Goal: Feedback & Contribution: Submit feedback/report problem

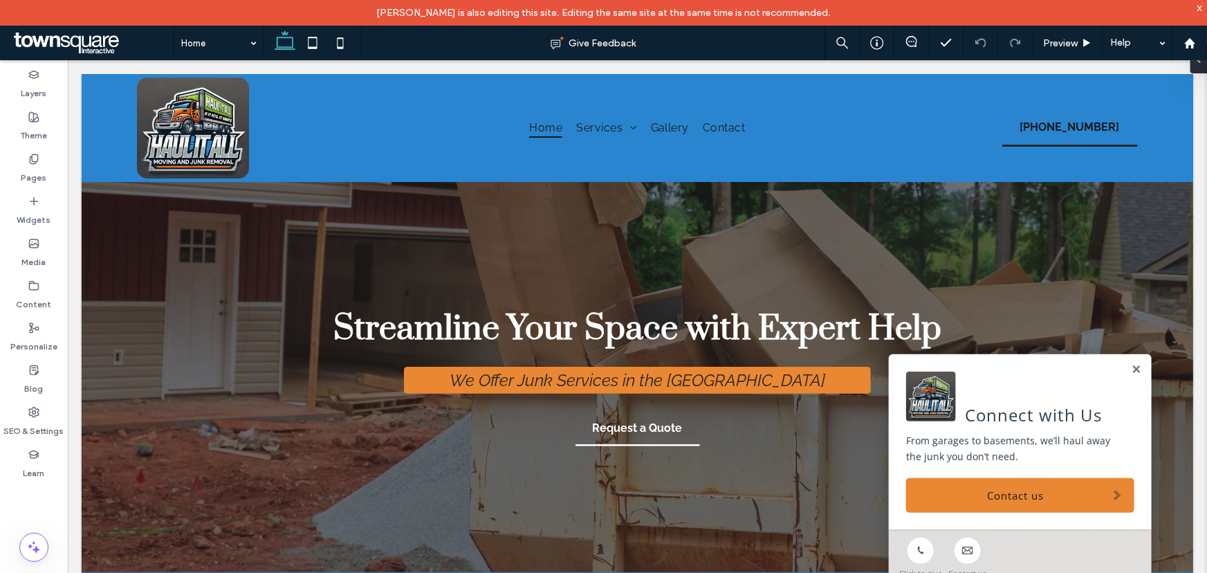
drag, startPoint x: 1203, startPoint y: 162, endPoint x: 1241, endPoint y: 111, distance: 63.4
click at [1131, 370] on link at bounding box center [1136, 369] width 10 height 12
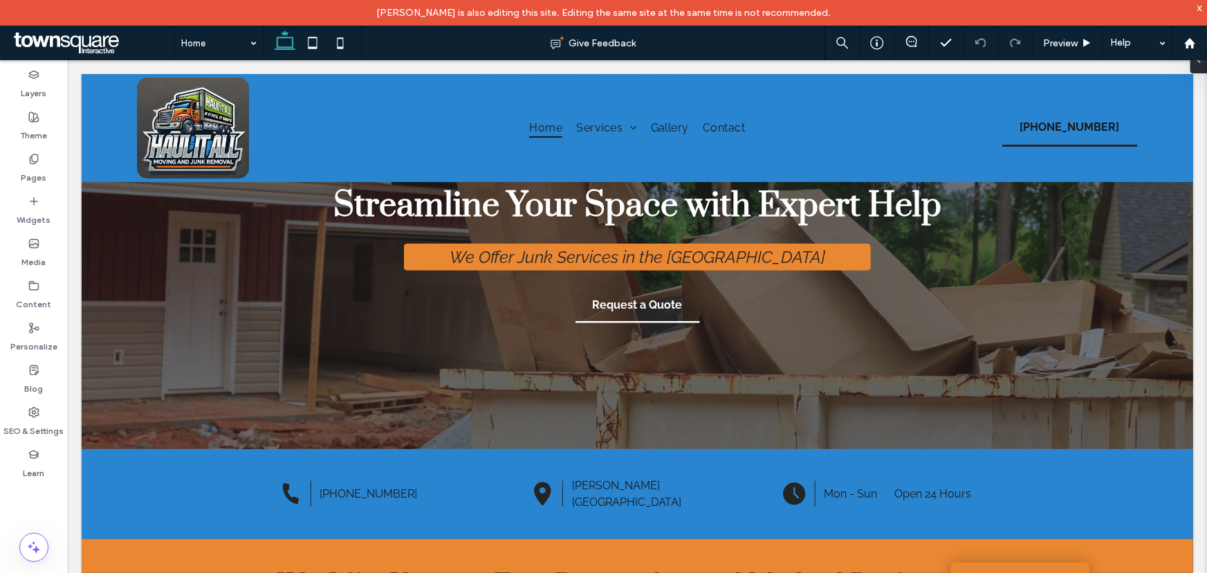
scroll to position [7, 0]
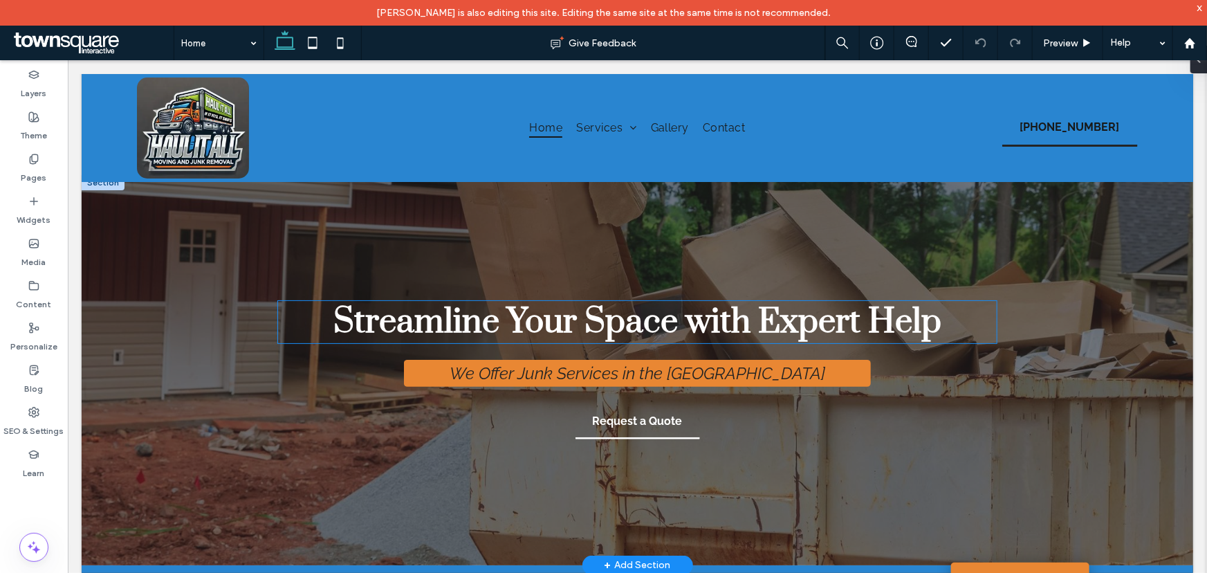
click at [578, 329] on span "Streamline Your Space with Expert Help" at bounding box center [637, 321] width 608 height 42
click at [578, 329] on div "Streamline Your Space with Expert Help" at bounding box center [636, 321] width 719 height 42
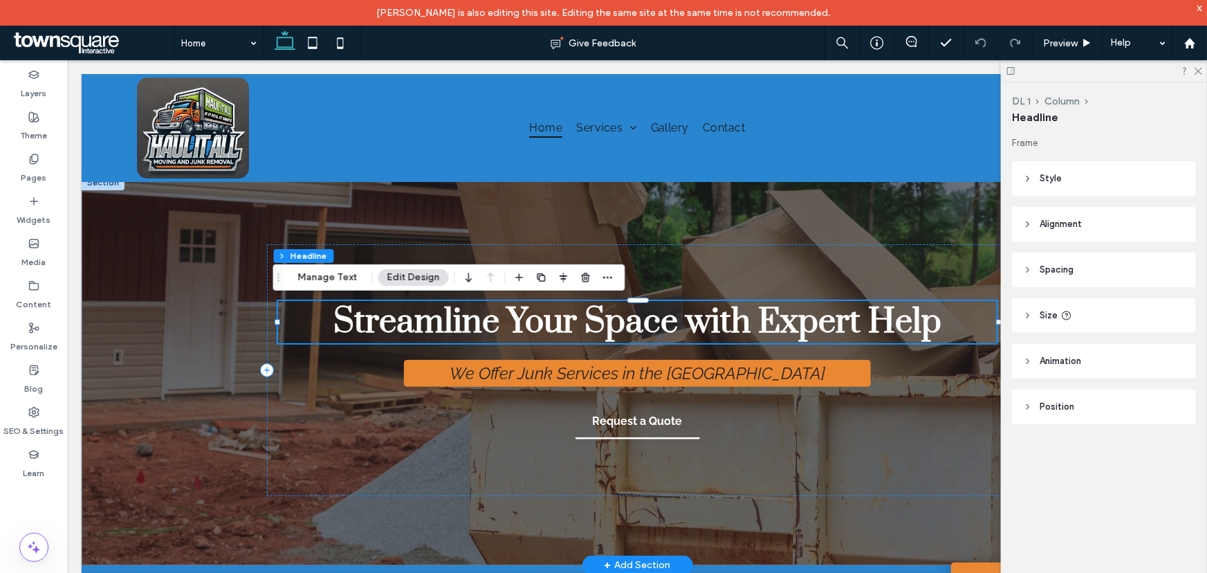
click at [578, 329] on span "Streamline Your Space with Expert Help" at bounding box center [637, 321] width 608 height 42
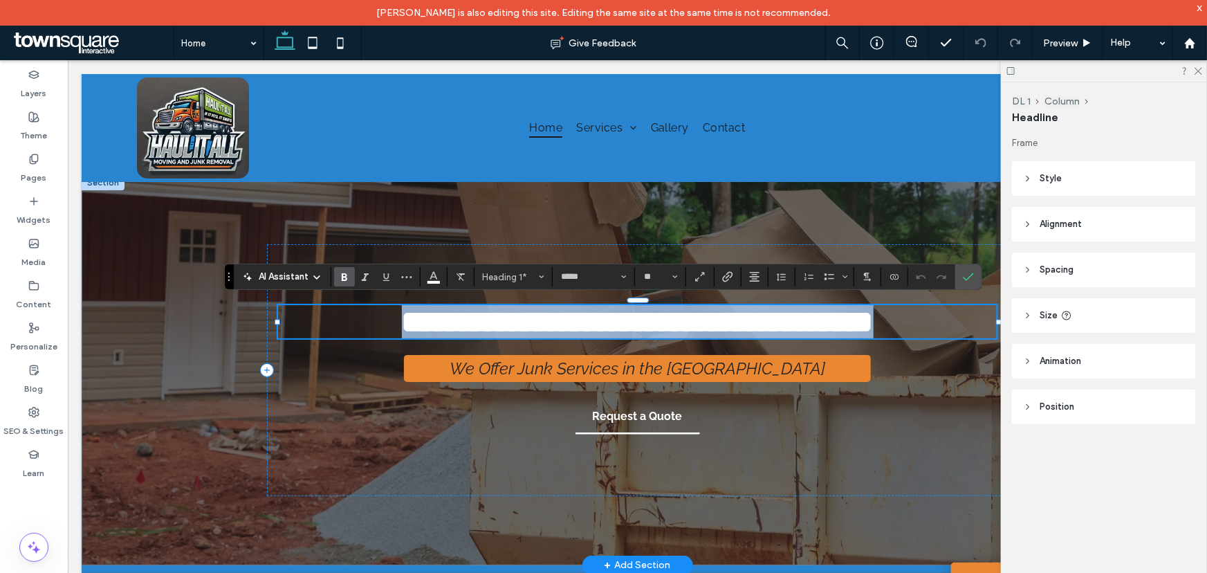
click at [578, 329] on span "**********" at bounding box center [637, 321] width 472 height 30
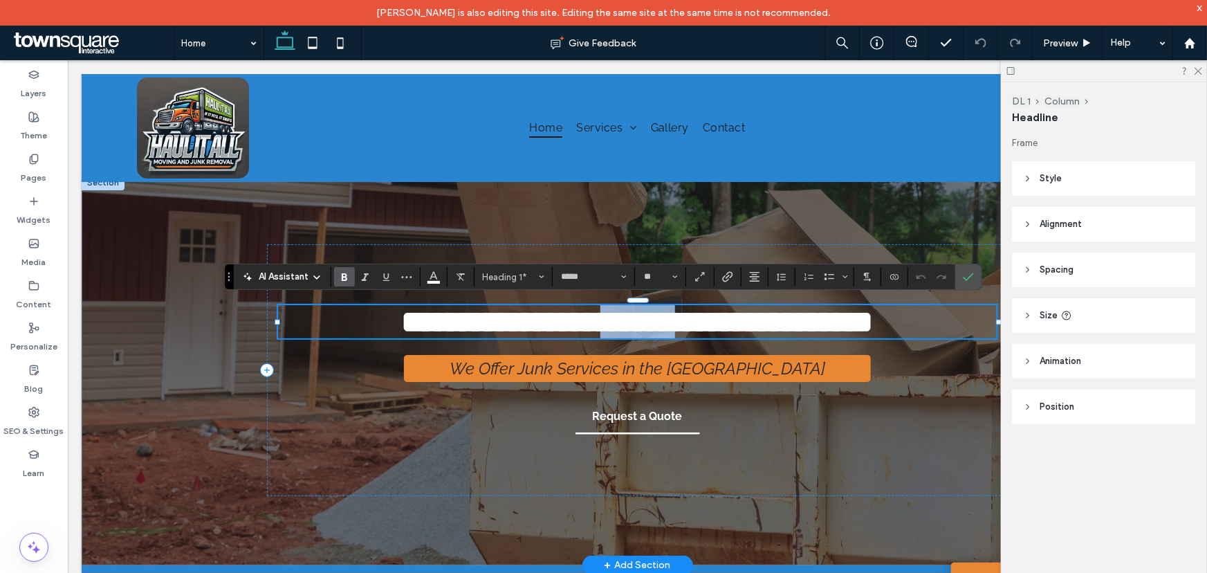
click at [578, 329] on span "**********" at bounding box center [637, 321] width 472 height 30
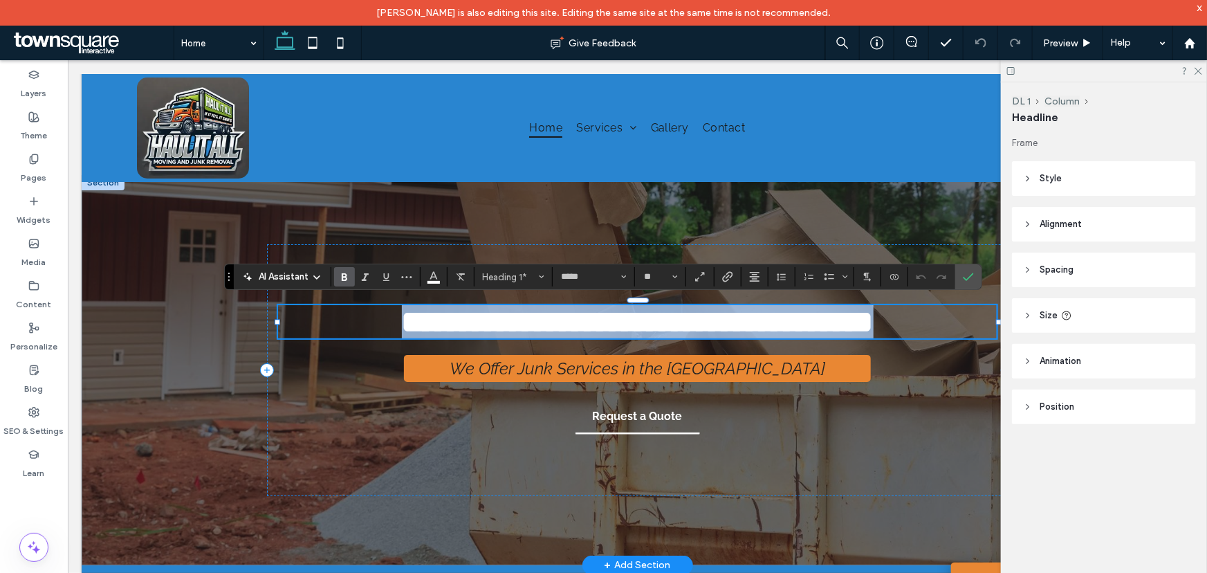
drag, startPoint x: 324, startPoint y: 324, endPoint x: 926, endPoint y: 329, distance: 602.7
click at [926, 329] on h1 "**********" at bounding box center [636, 320] width 719 height 33
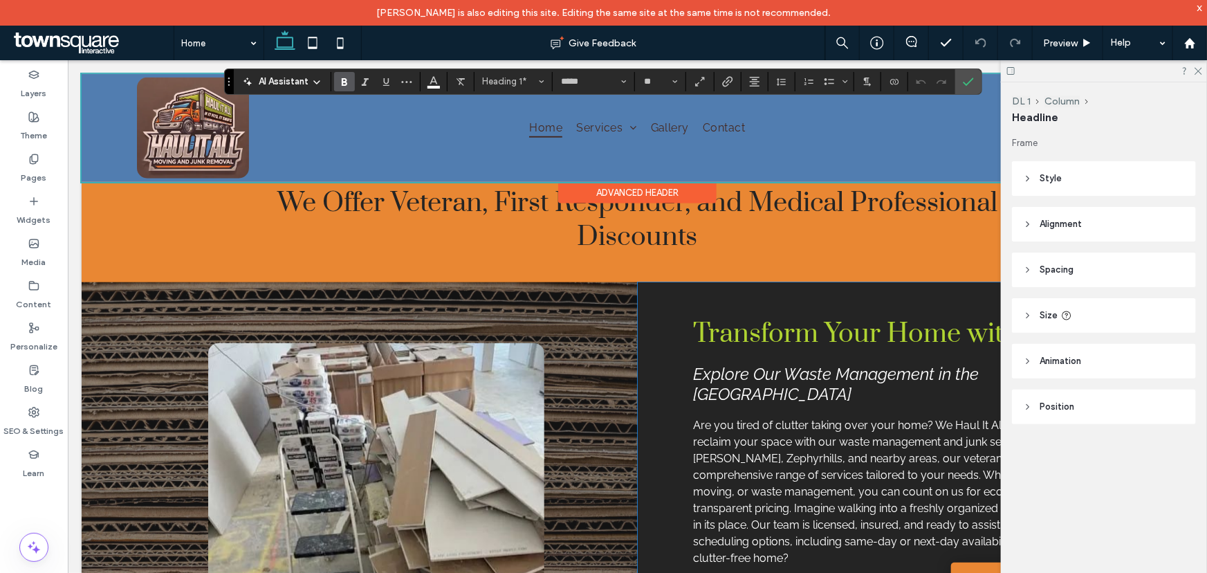
scroll to position [511, 0]
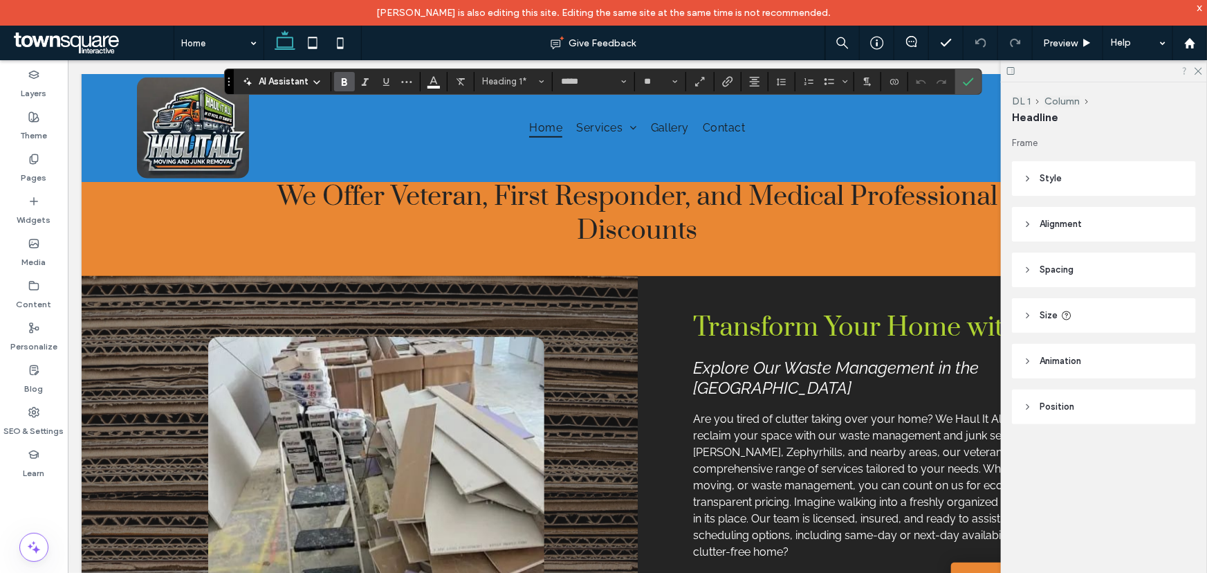
drag, startPoint x: 1198, startPoint y: 67, endPoint x: 1186, endPoint y: 71, distance: 12.5
click at [1198, 67] on icon at bounding box center [1198, 70] width 9 height 9
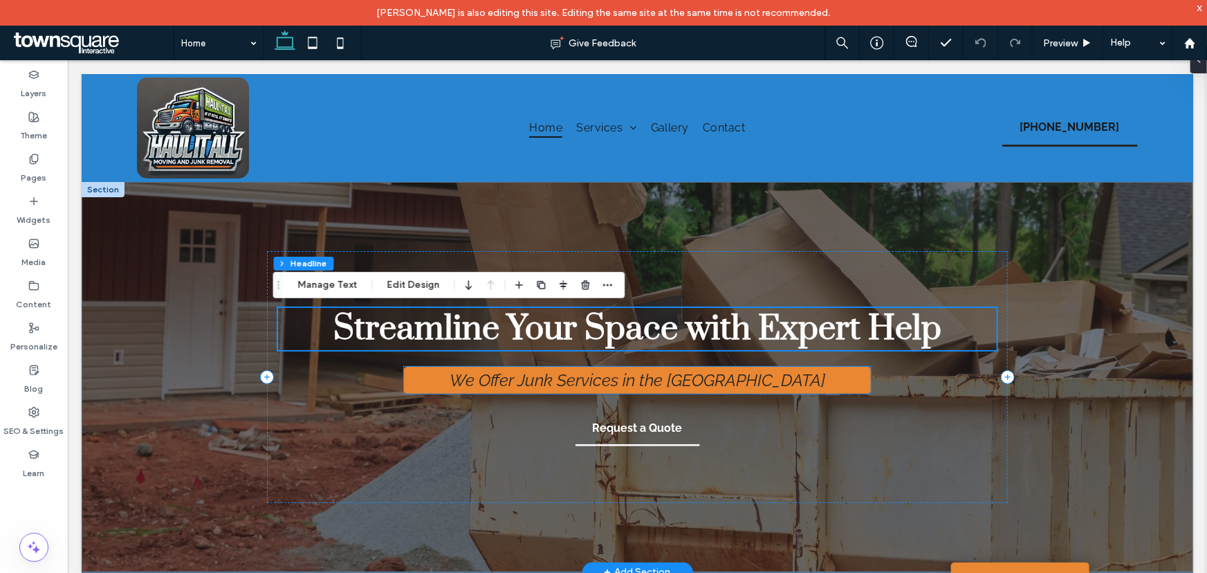
scroll to position [62, 0]
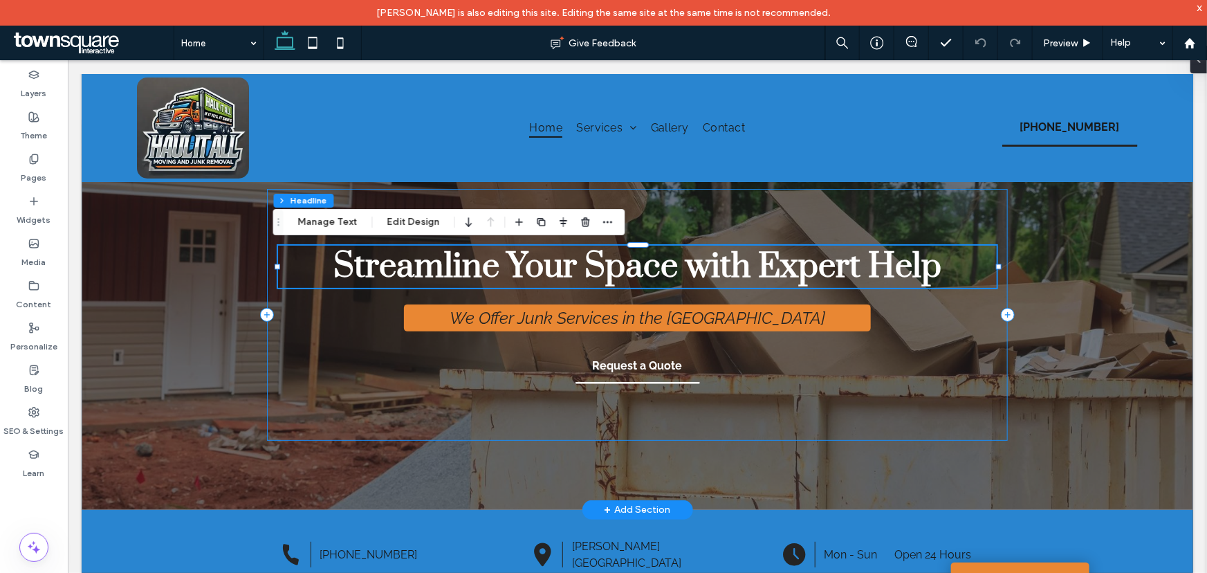
click at [717, 230] on div "Streamline Your Space with Expert Help We Offer Junk Services in the [GEOGRAPHI…" at bounding box center [636, 314] width 741 height 252
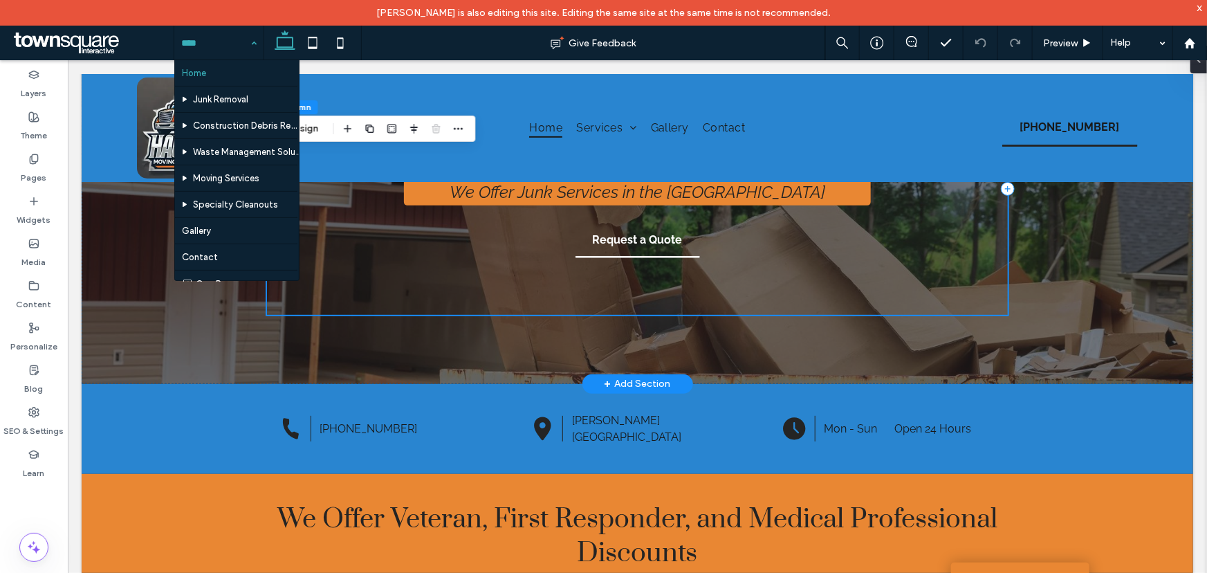
scroll to position [125, 0]
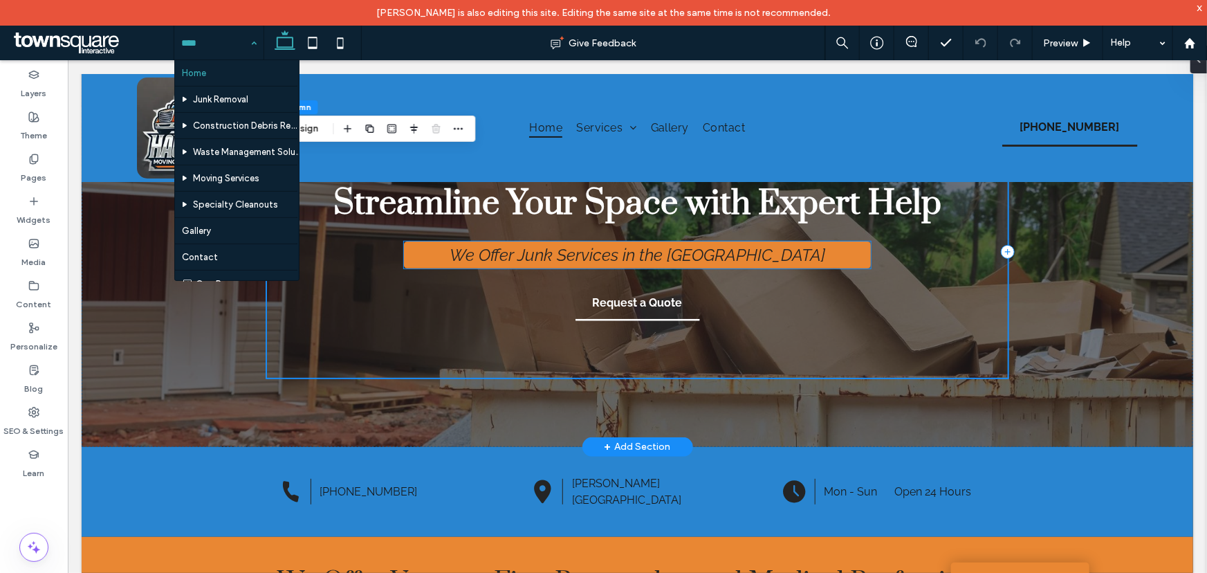
click at [743, 257] on span "We Offer Junk Services in the [GEOGRAPHIC_DATA]" at bounding box center [637, 254] width 376 height 20
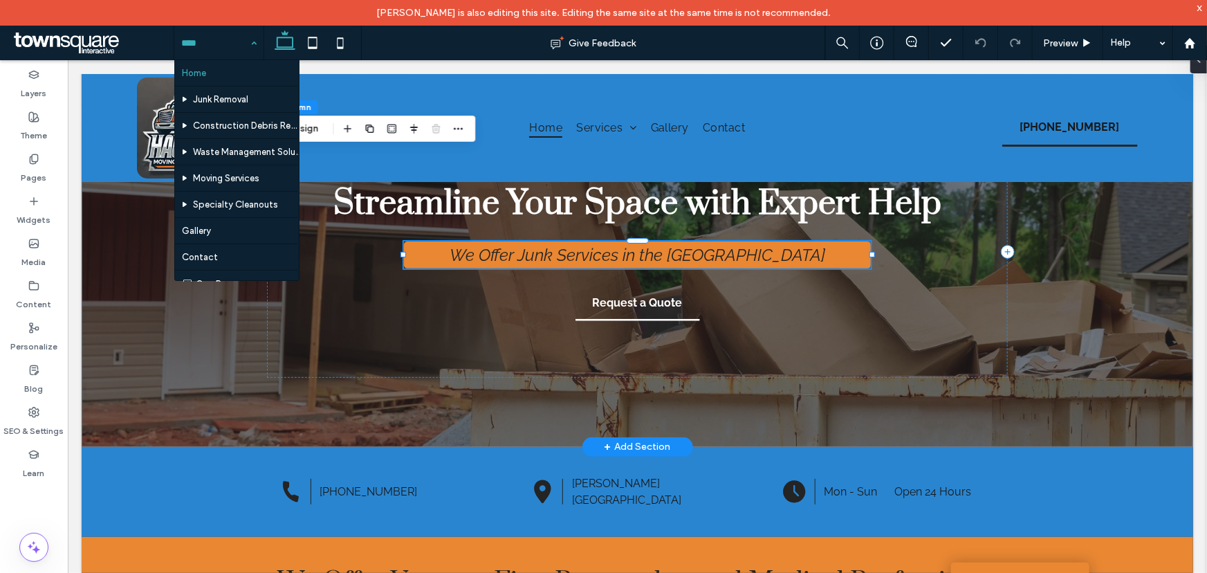
click at [743, 257] on div "We Offer Junk Services in the [GEOGRAPHIC_DATA]" at bounding box center [637, 254] width 468 height 27
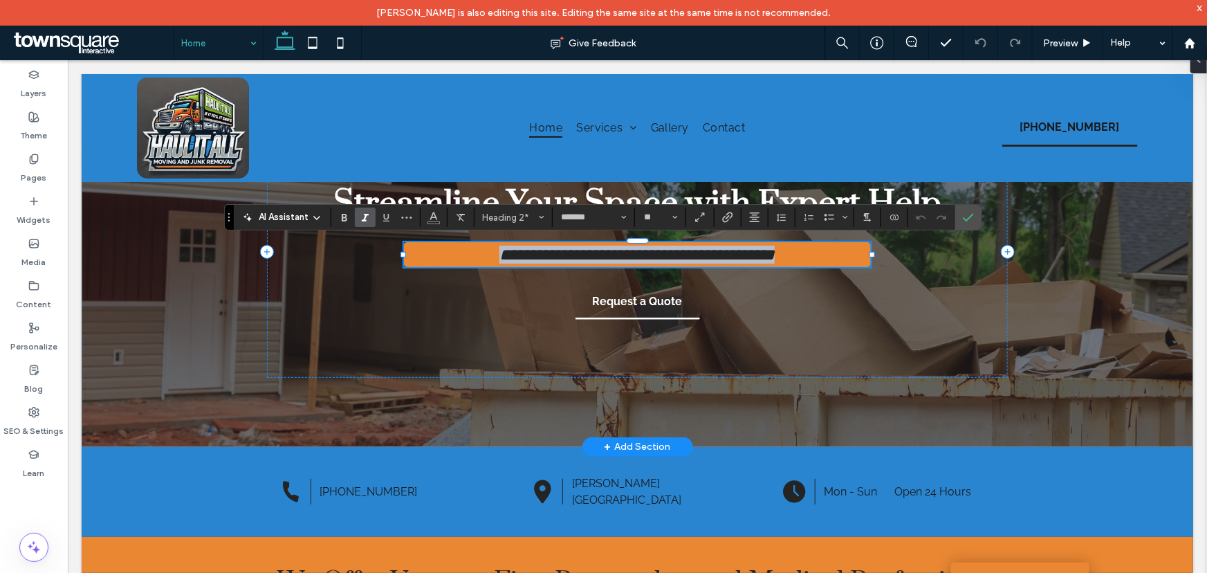
click at [743, 257] on span "**********" at bounding box center [636, 254] width 275 height 17
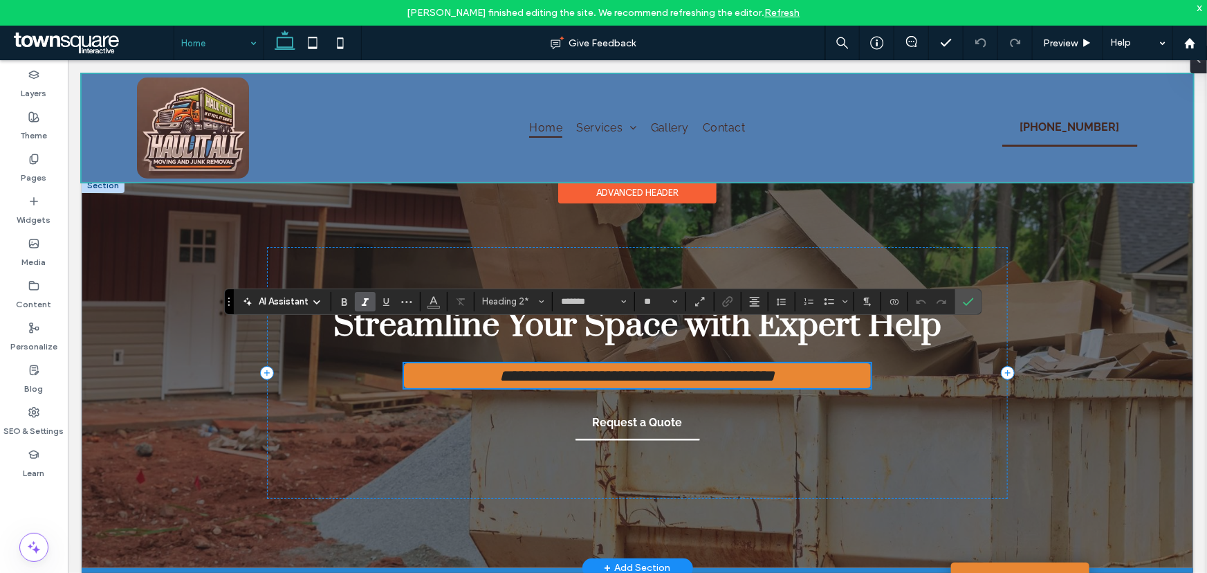
scroll to position [0, 0]
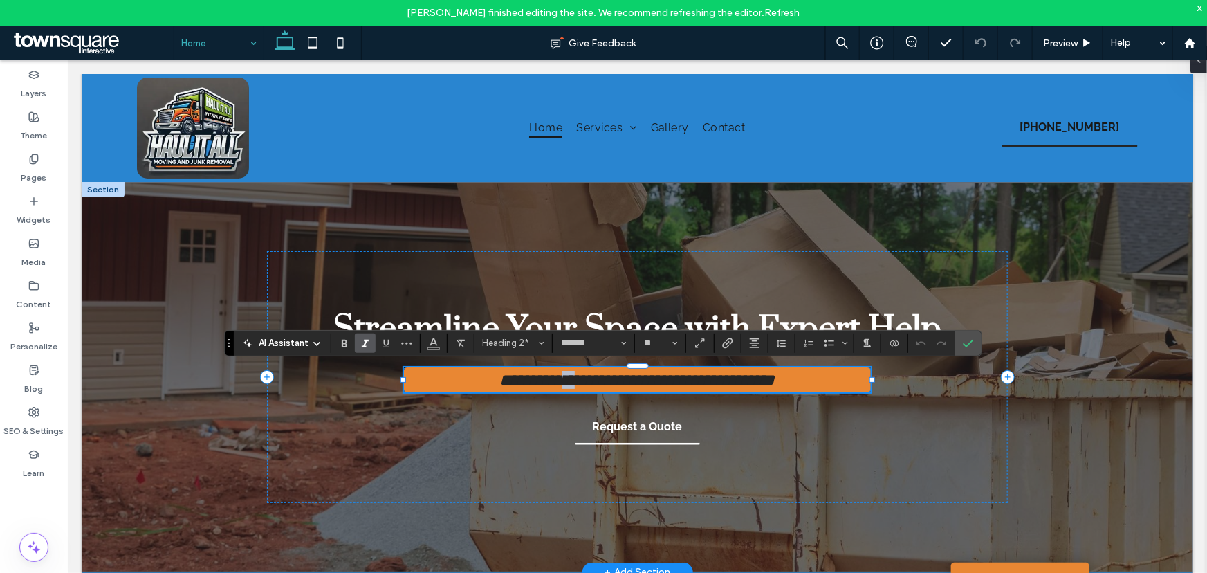
drag, startPoint x: 534, startPoint y: 381, endPoint x: 556, endPoint y: 380, distance: 21.5
click at [560, 378] on span "**********" at bounding box center [636, 379] width 275 height 17
click at [540, 385] on span "**********" at bounding box center [636, 379] width 275 height 17
drag, startPoint x: 529, startPoint y: 385, endPoint x: 628, endPoint y: 381, distance: 98.4
click at [628, 381] on span "**********" at bounding box center [636, 379] width 275 height 17
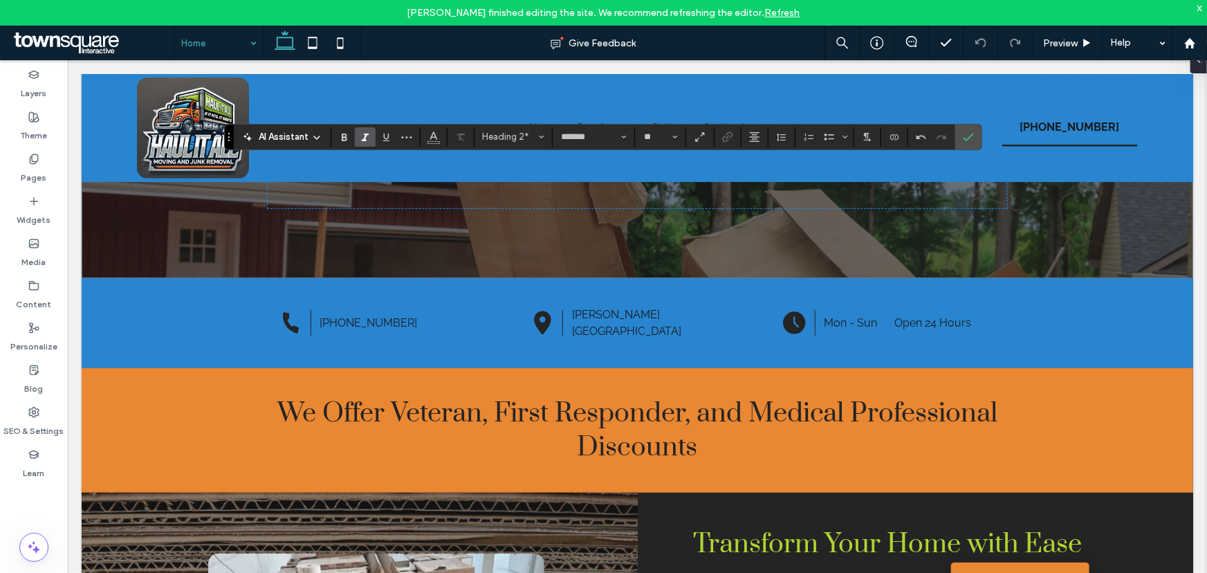
scroll to position [206, 0]
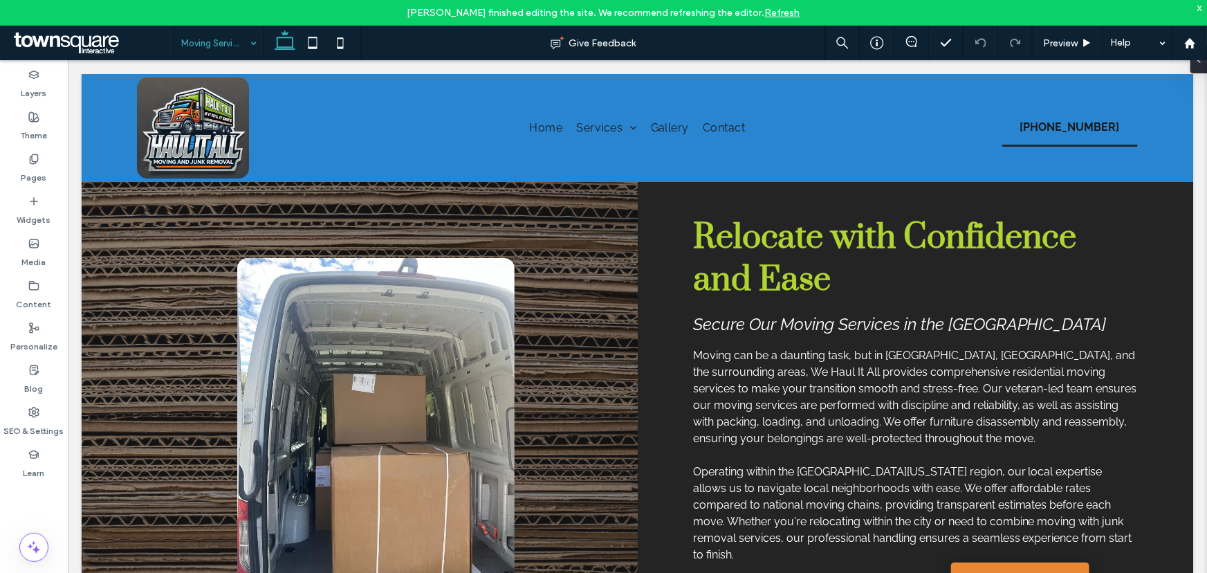
click at [239, 39] on input at bounding box center [215, 43] width 68 height 35
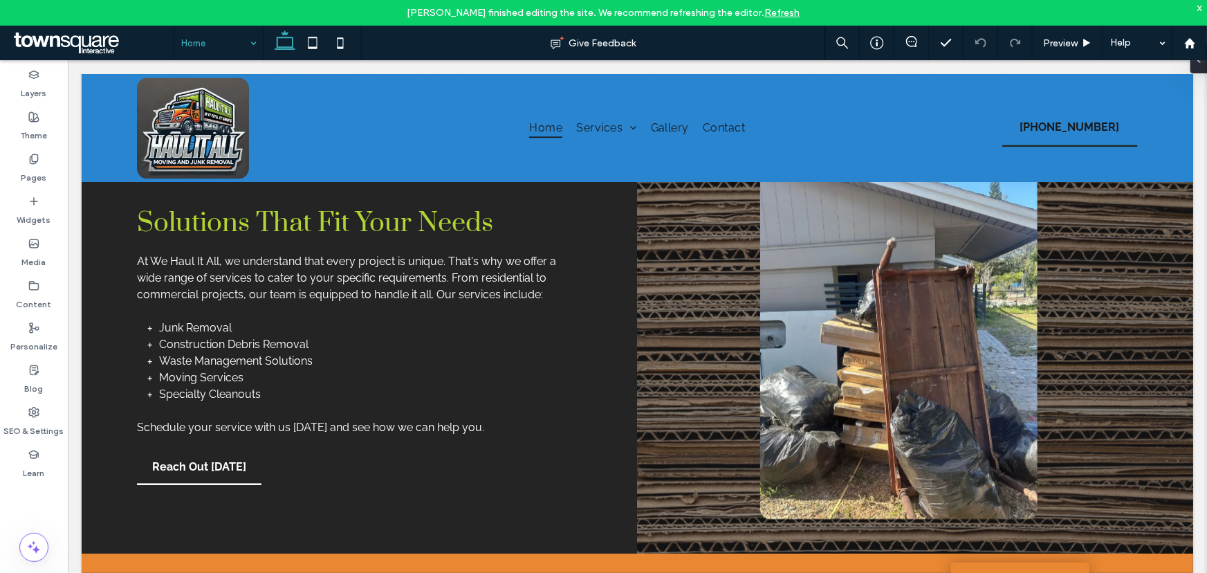
scroll to position [1542, 0]
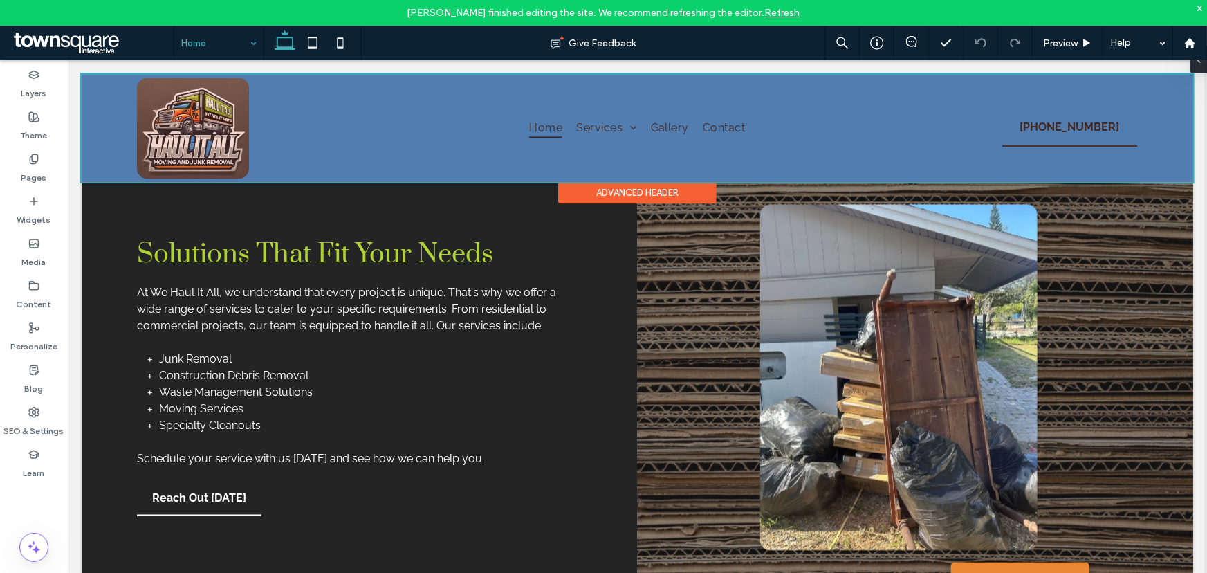
click at [461, 131] on div at bounding box center [637, 127] width 1112 height 108
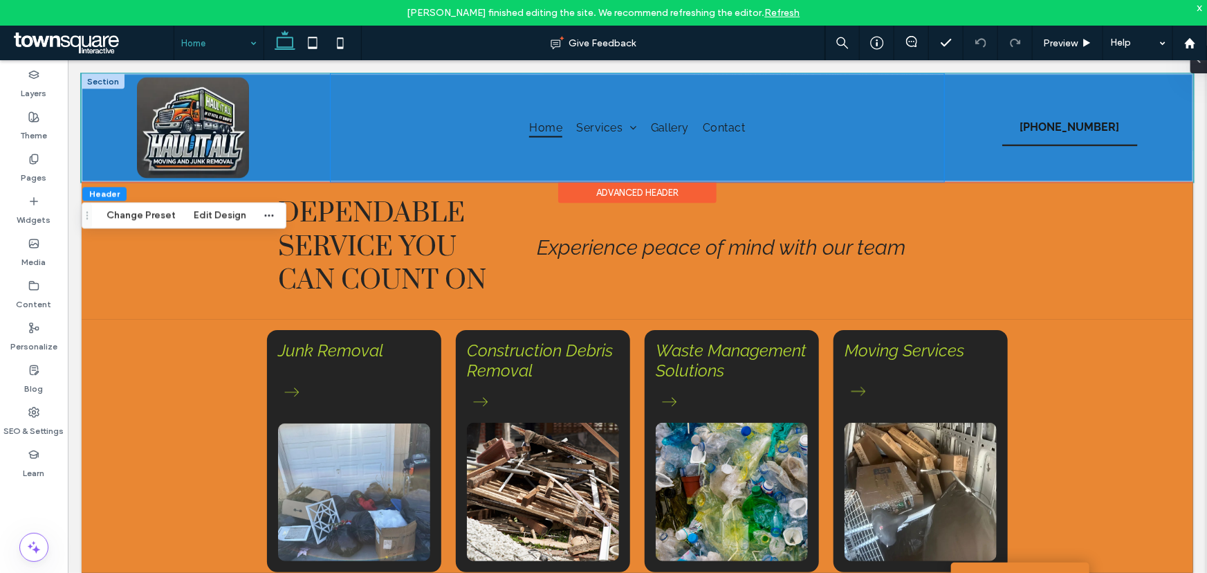
scroll to position [0, 0]
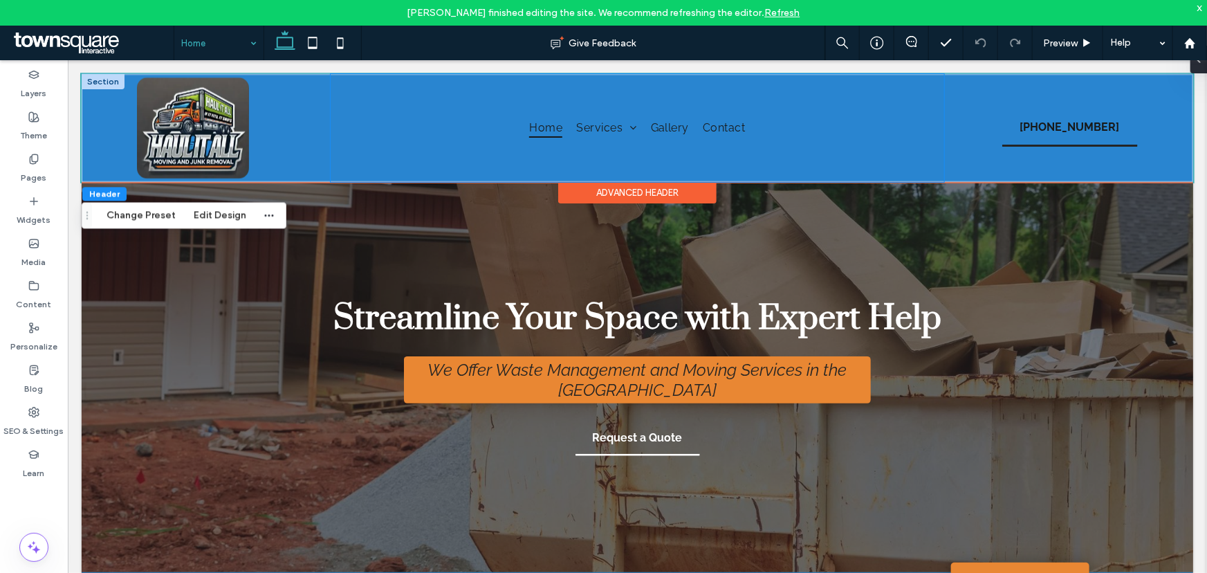
drag, startPoint x: 767, startPoint y: 325, endPoint x: 712, endPoint y: 76, distance: 255.2
click at [655, 123] on span "Gallery" at bounding box center [669, 127] width 38 height 20
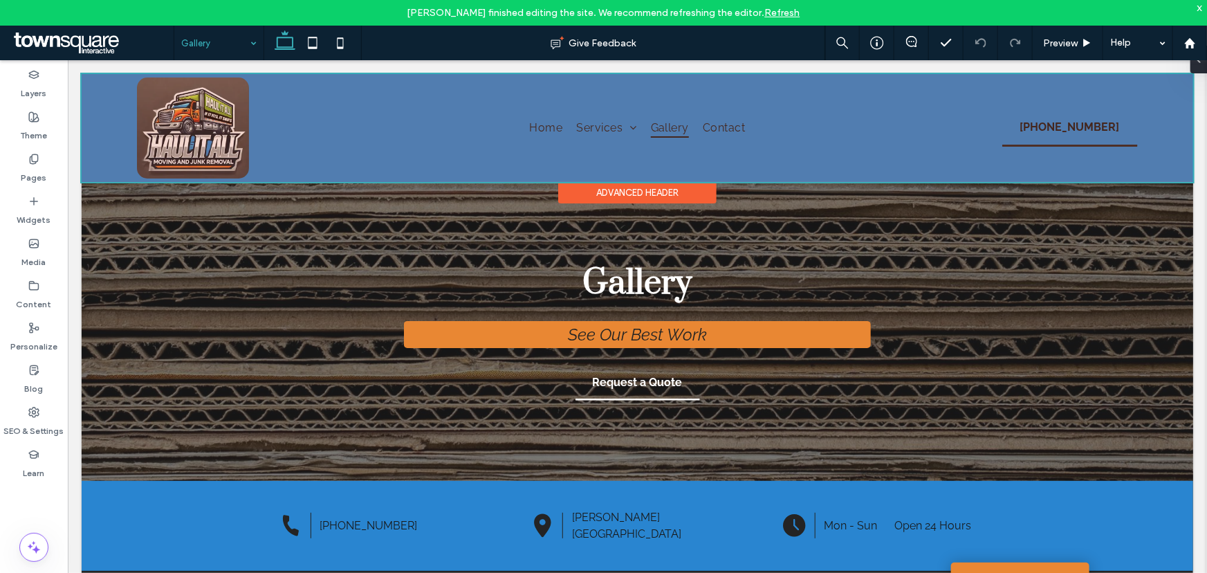
click at [536, 123] on div at bounding box center [637, 127] width 1112 height 108
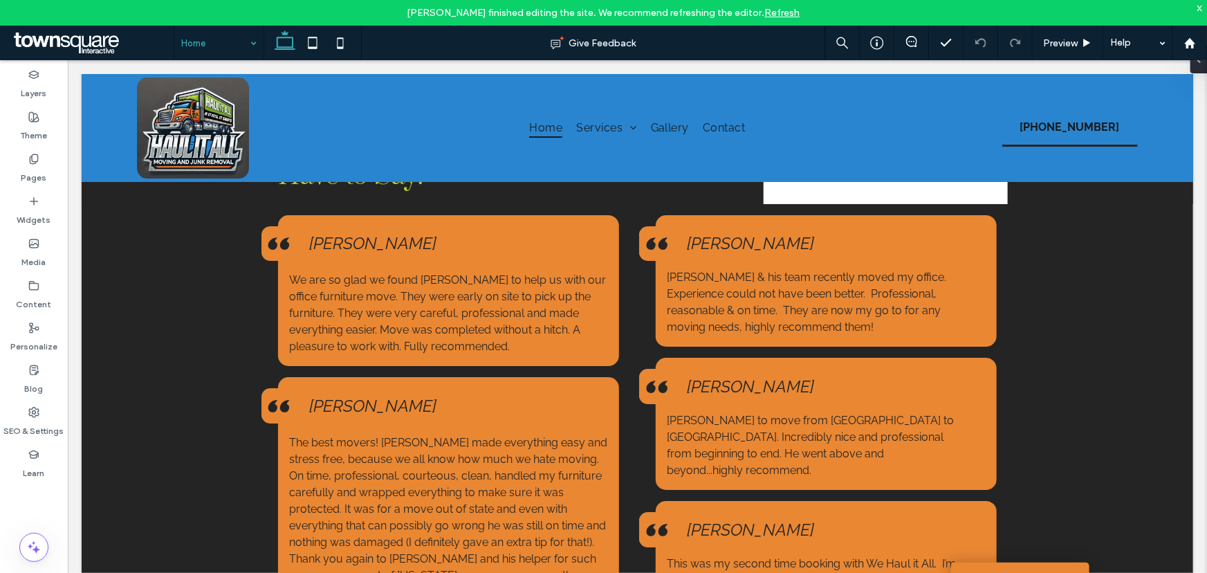
scroll to position [2379, 0]
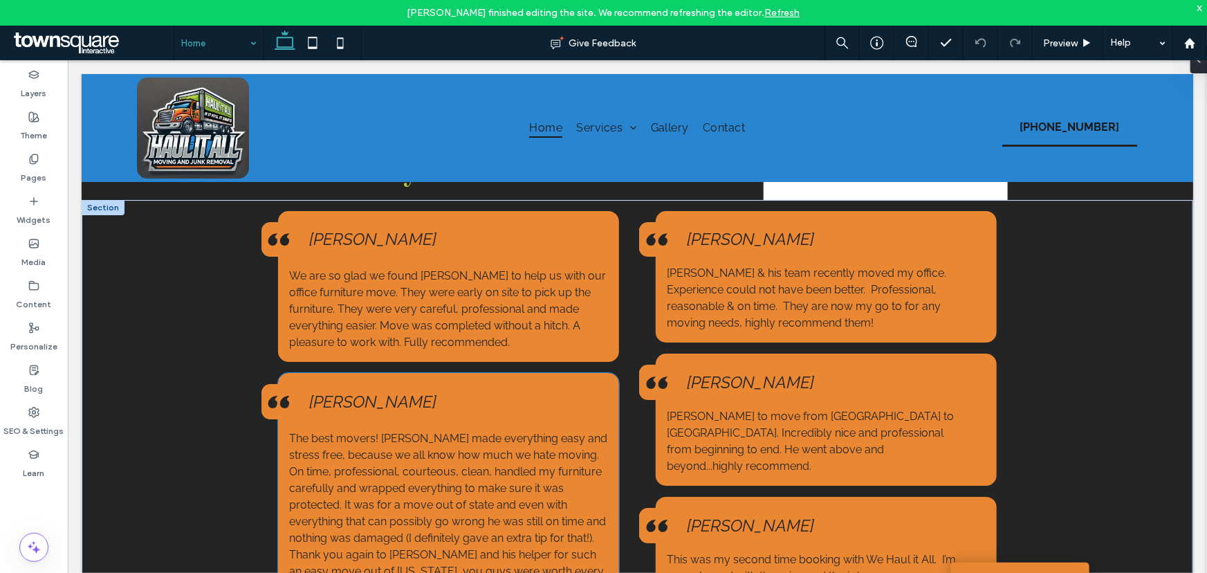
click at [346, 391] on span "[PERSON_NAME]" at bounding box center [372, 401] width 127 height 20
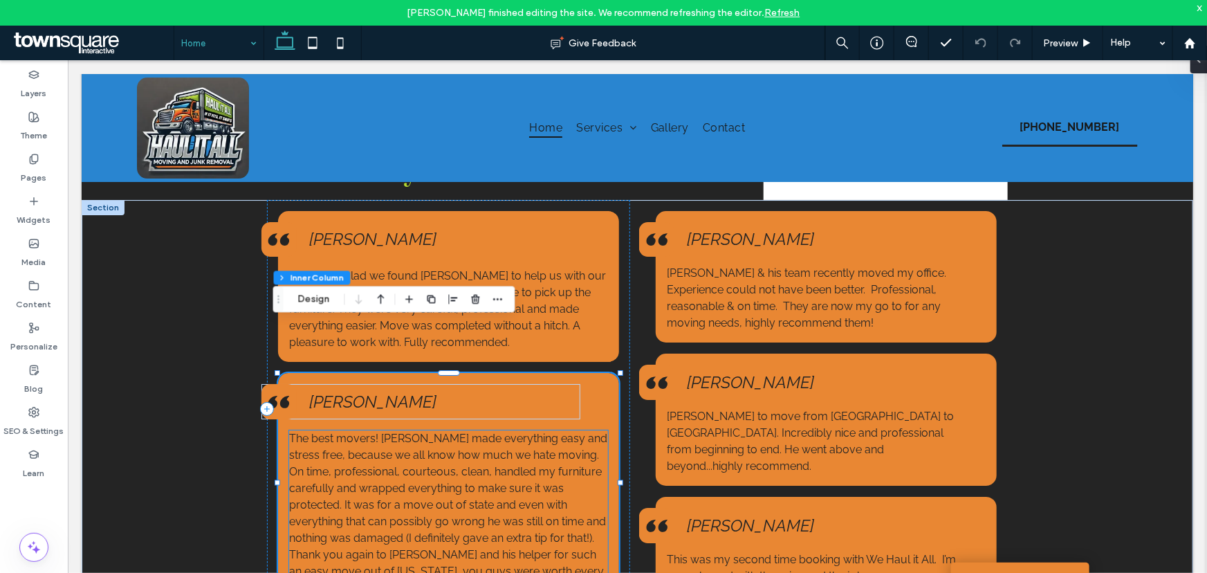
click at [323, 431] on span "The best movers! [PERSON_NAME] made everything easy and stress free, because we…" at bounding box center [448, 512] width 318 height 163
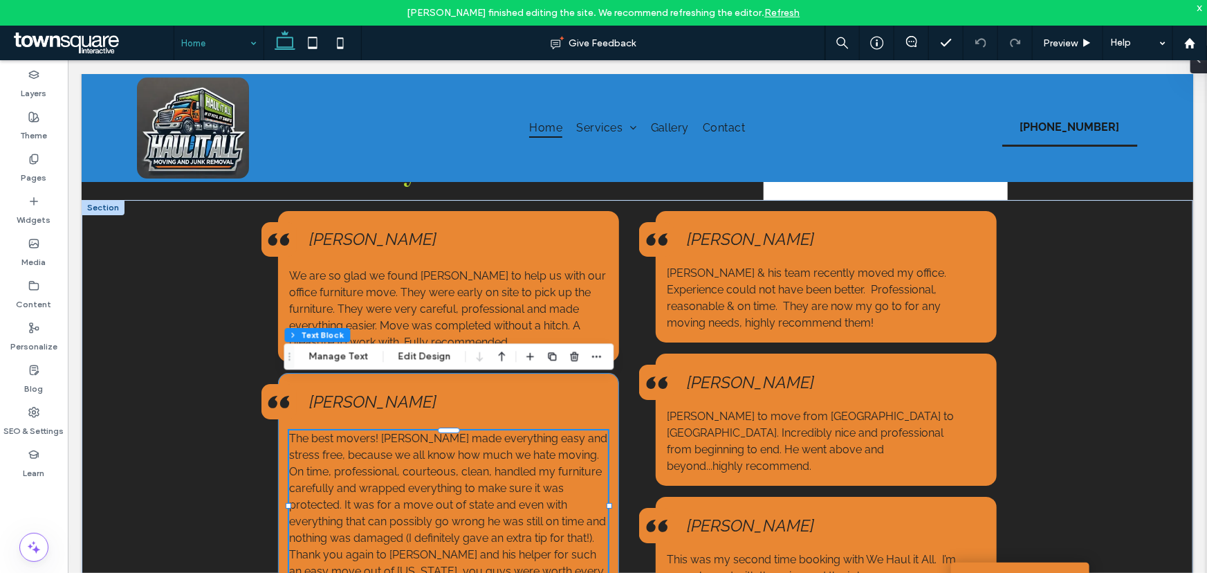
click at [449, 372] on div "The best movers! [PERSON_NAME] made everything easy and stress free, because we…" at bounding box center [447, 489] width 341 height 235
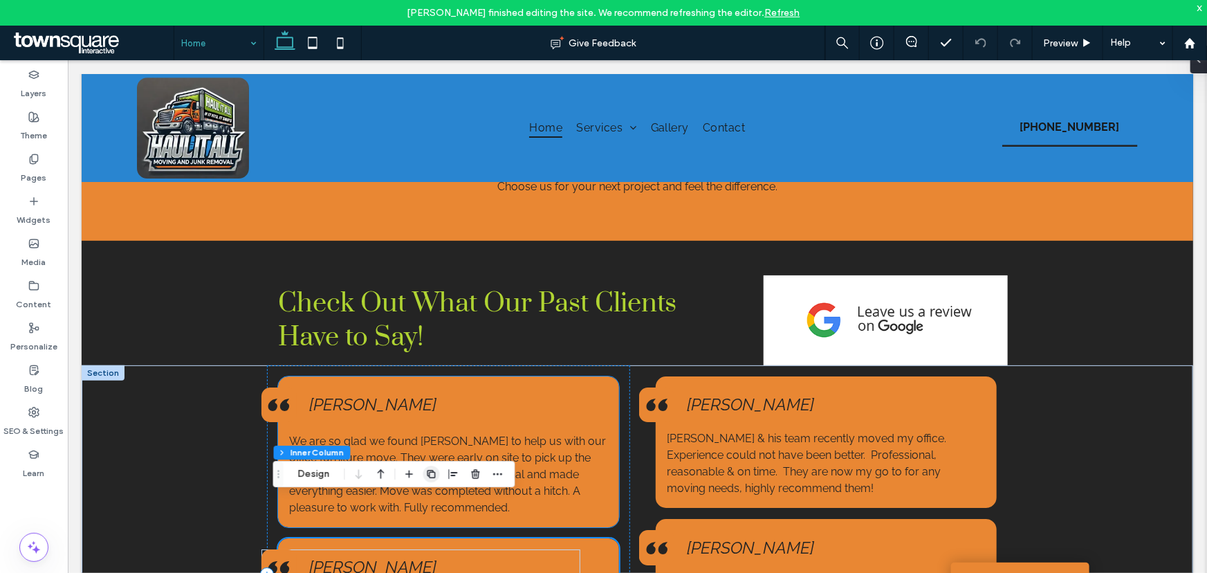
scroll to position [2253, 0]
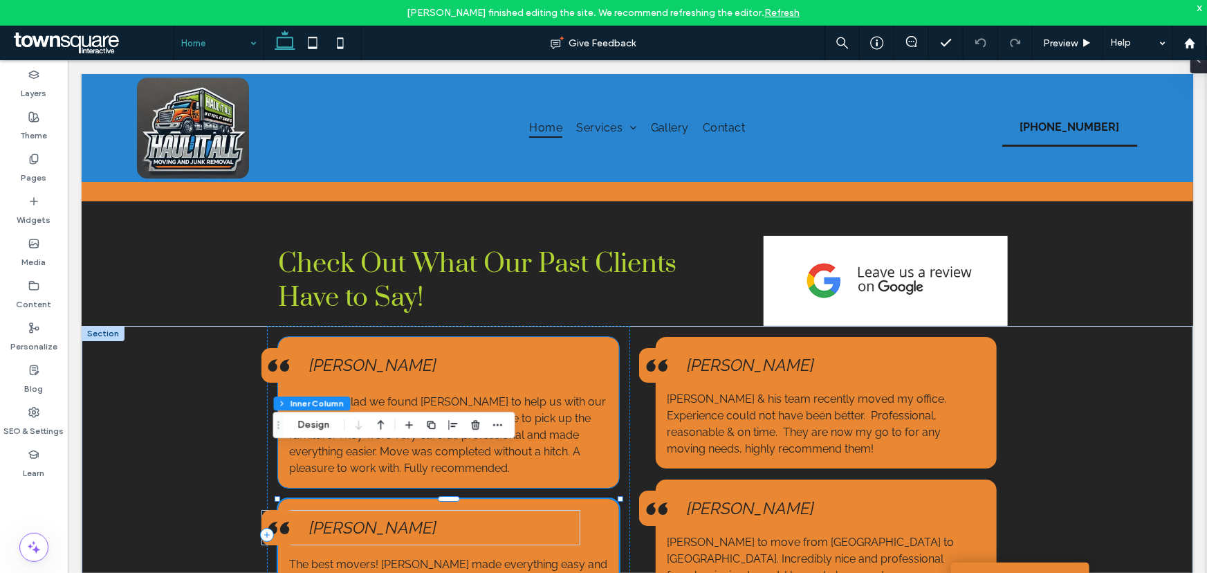
click at [422, 347] on div "[PERSON_NAME]" at bounding box center [420, 364] width 319 height 35
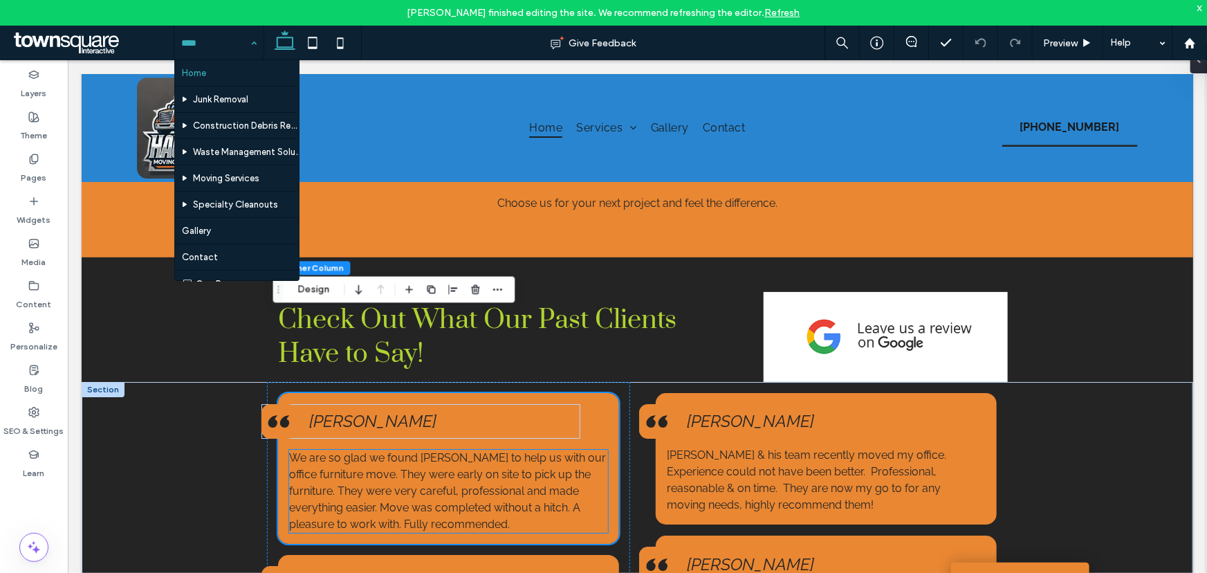
scroll to position [2128, 0]
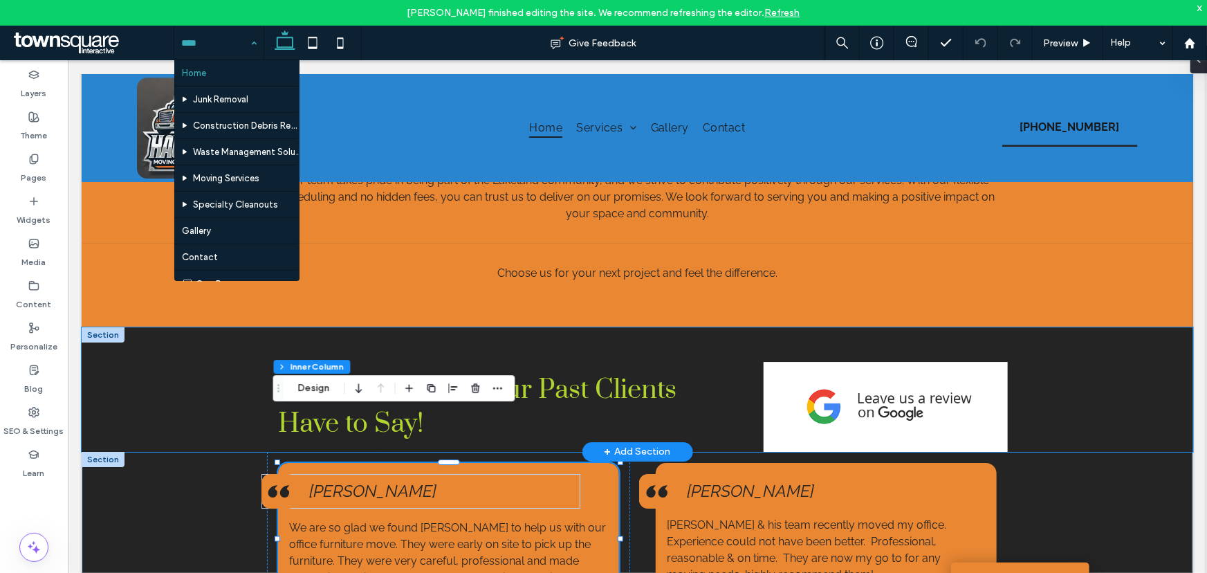
click at [1027, 327] on div "Check Out What Our Past Clients Have to Say!" at bounding box center [637, 389] width 830 height 125
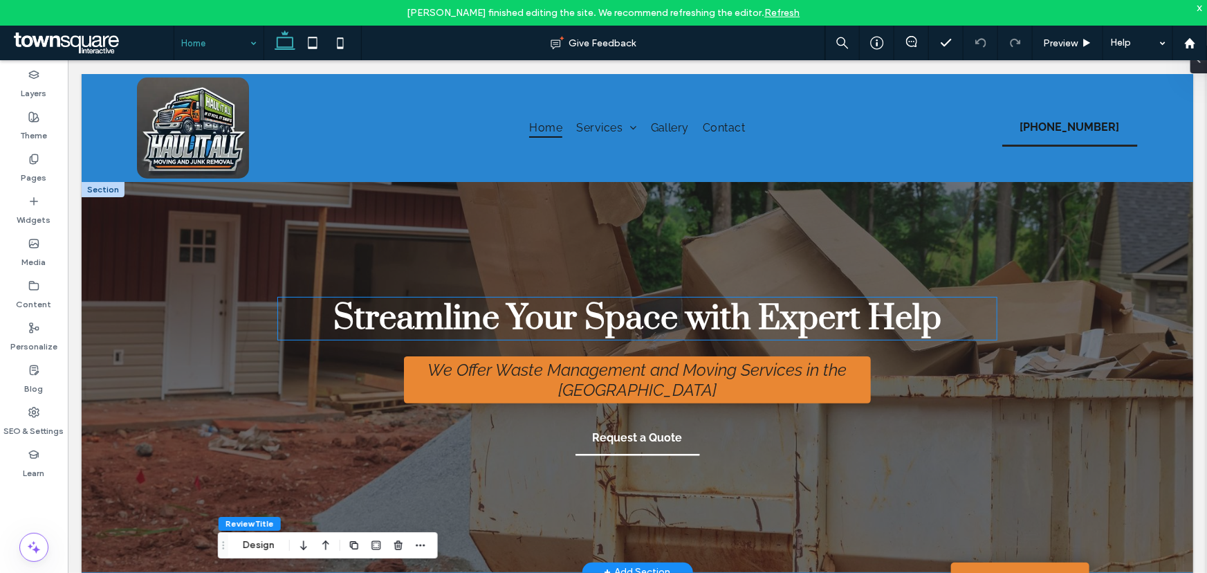
scroll to position [0, 0]
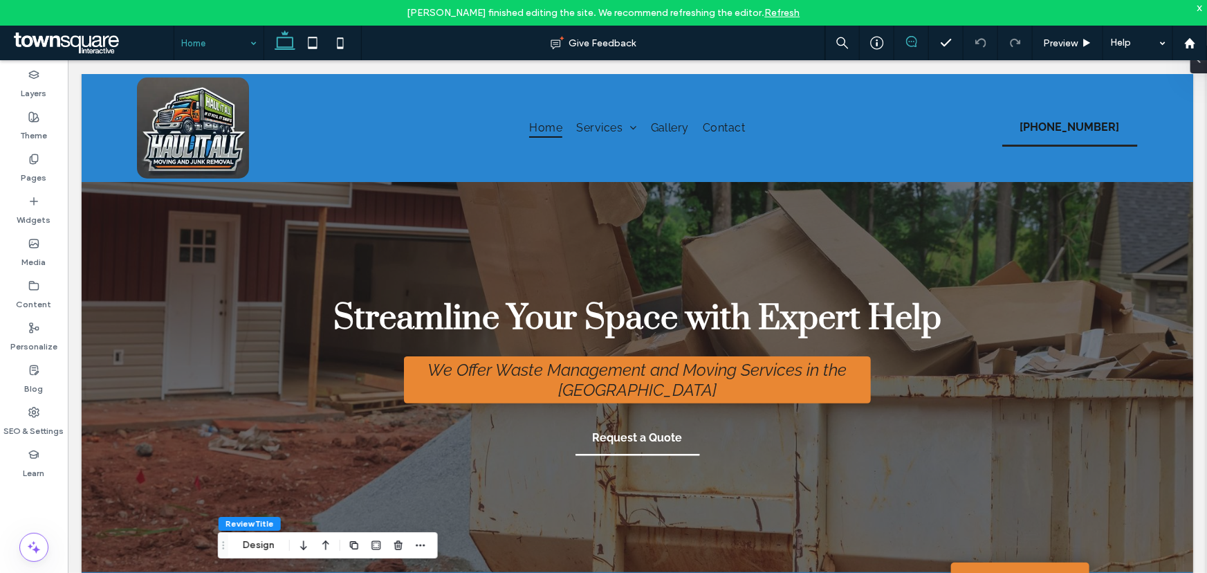
click at [908, 40] on icon at bounding box center [911, 41] width 11 height 11
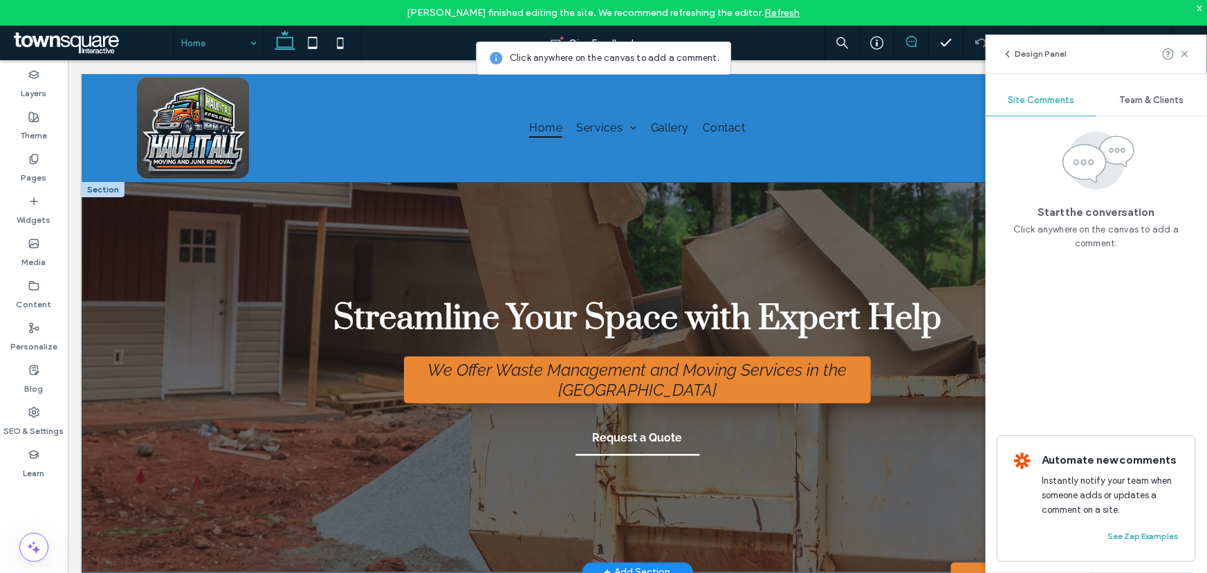
click at [200, 230] on div "Streamline Your Space with Expert Help We Offer Waste Management and Moving Ser…" at bounding box center [637, 376] width 1112 height 390
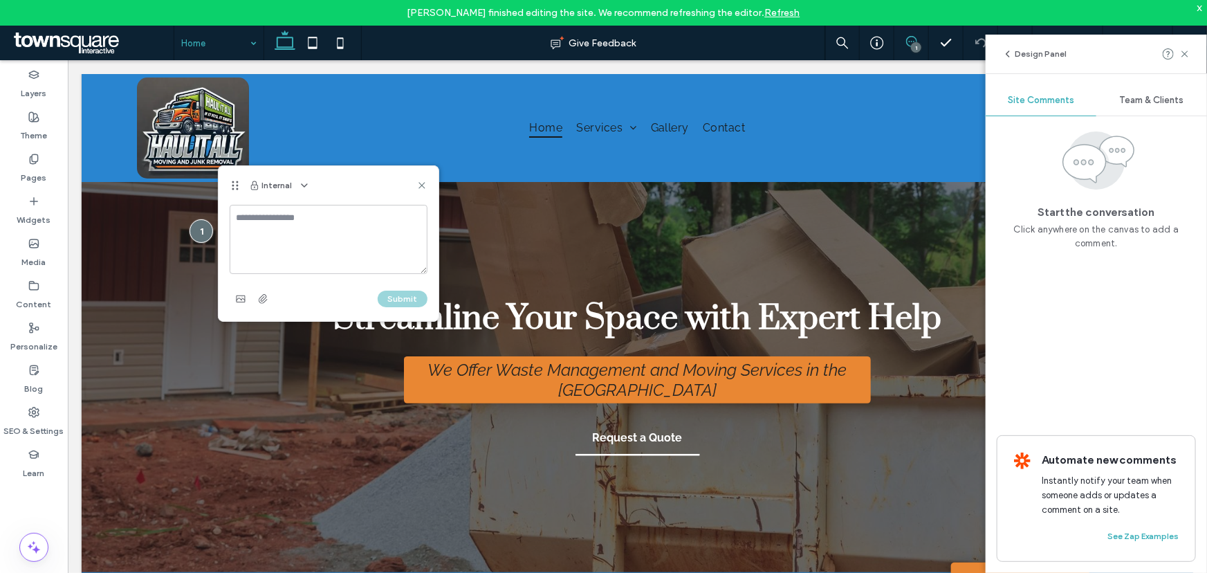
click at [255, 223] on textarea at bounding box center [329, 239] width 198 height 69
type textarea "**********"
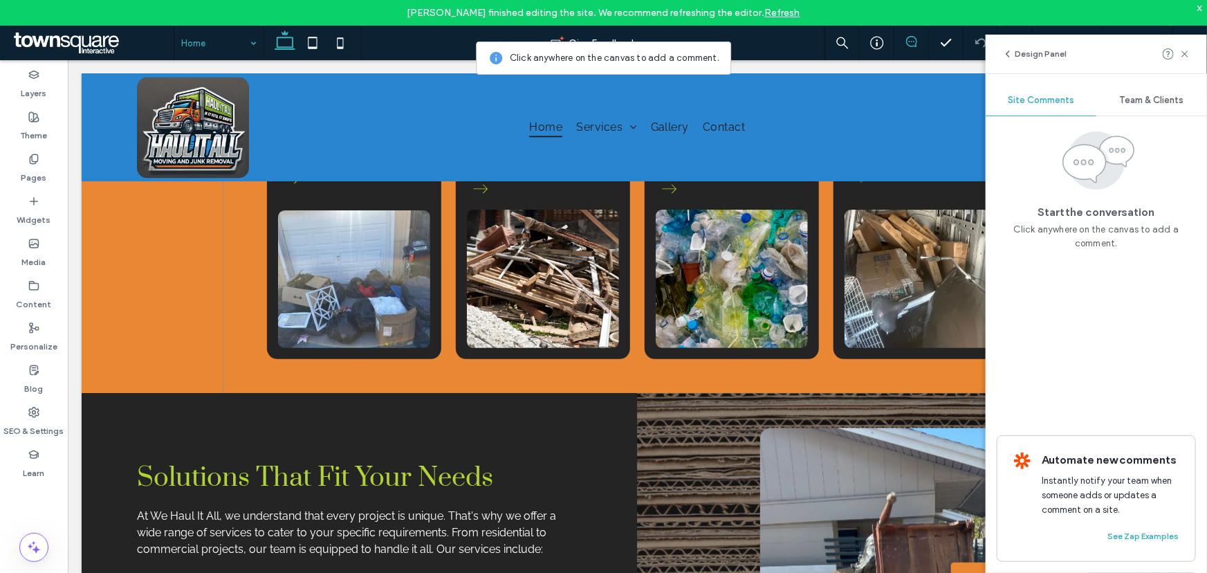
scroll to position [1321, 0]
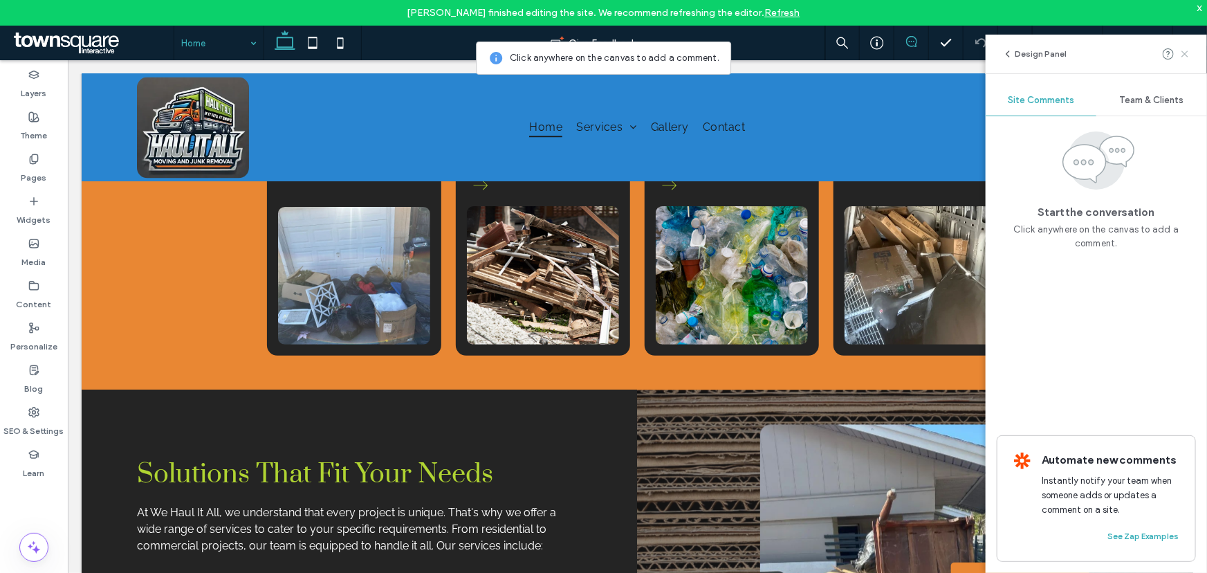
click at [1188, 55] on icon at bounding box center [1185, 53] width 11 height 11
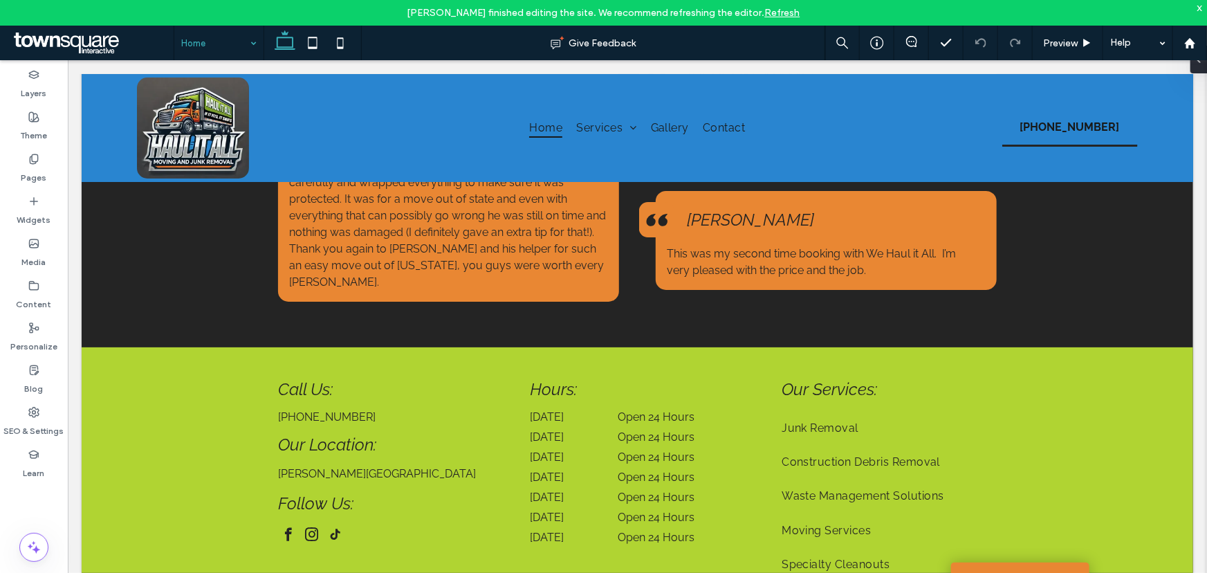
scroll to position [2701, 0]
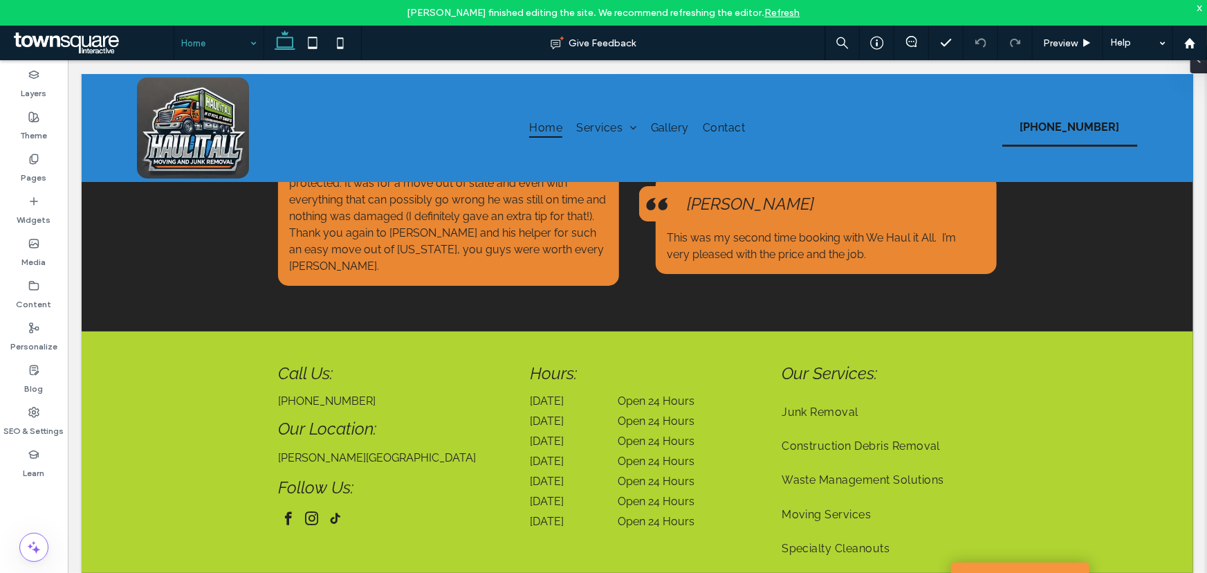
click at [1050, 569] on link "Let's Connect" at bounding box center [1020, 578] width 138 height 33
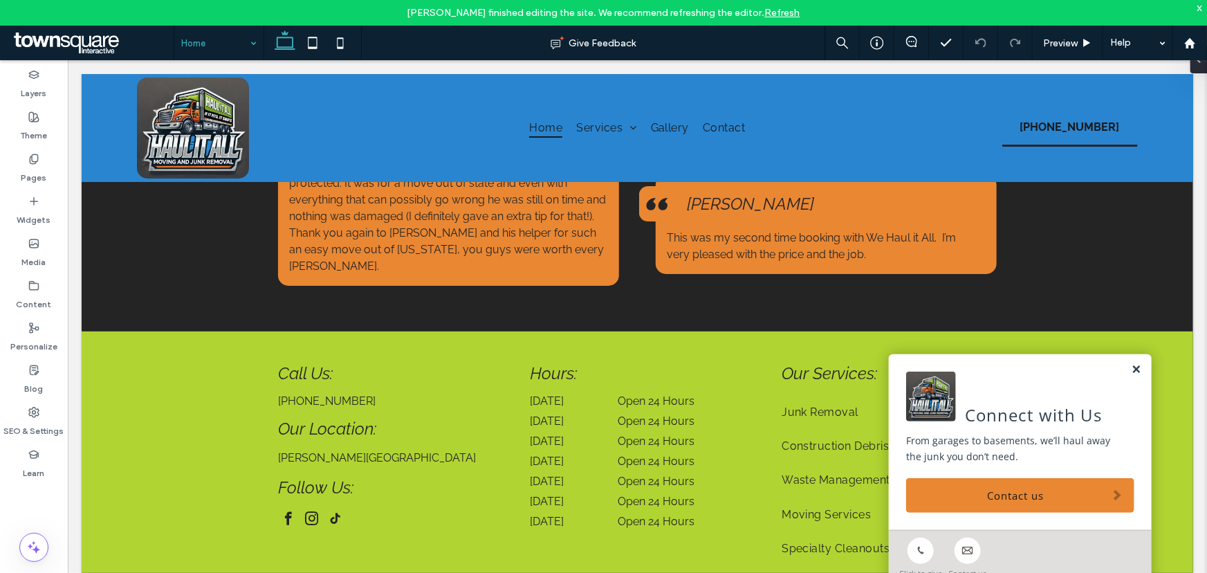
click at [1131, 371] on link at bounding box center [1136, 369] width 10 height 12
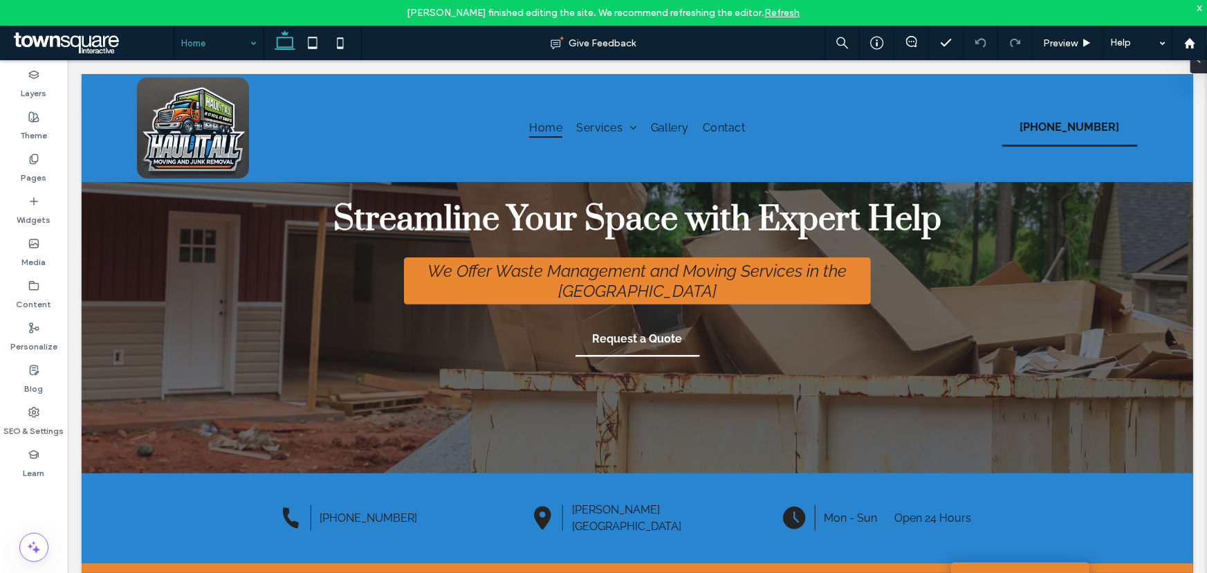
scroll to position [0, 0]
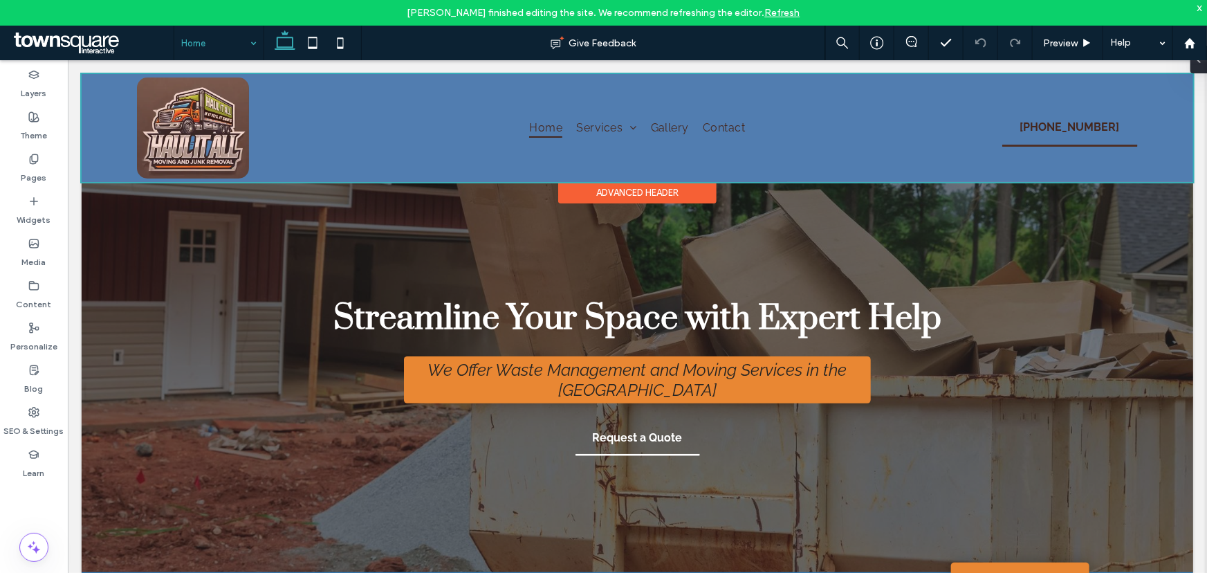
drag, startPoint x: 1267, startPoint y: 127, endPoint x: 1182, endPoint y: 107, distance: 87.4
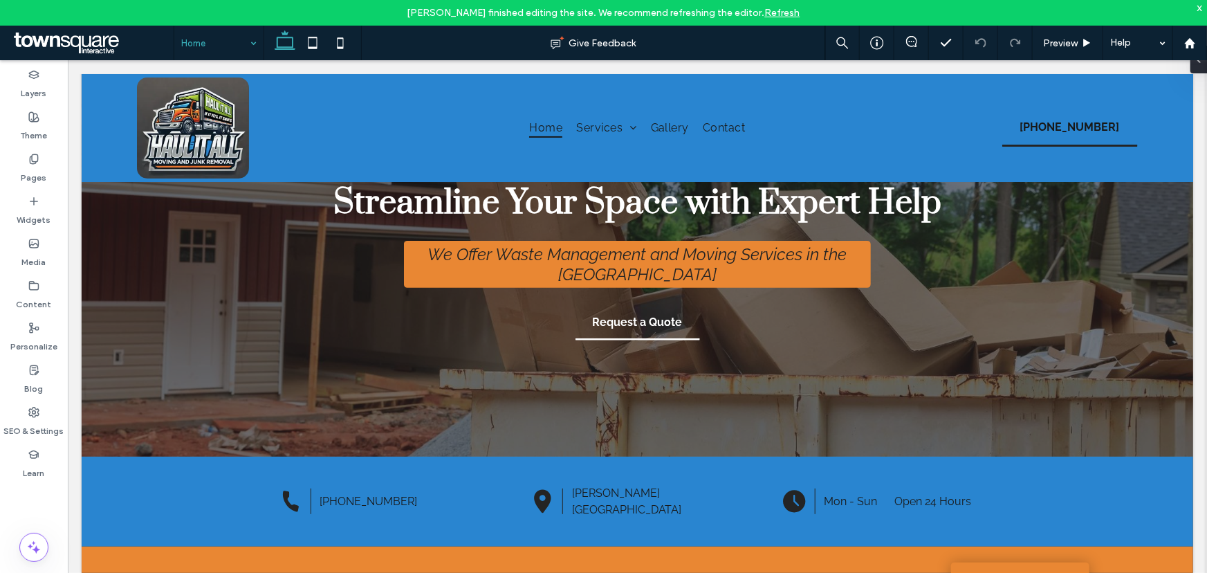
scroll to position [63, 0]
